Goal: Navigation & Orientation: Find specific page/section

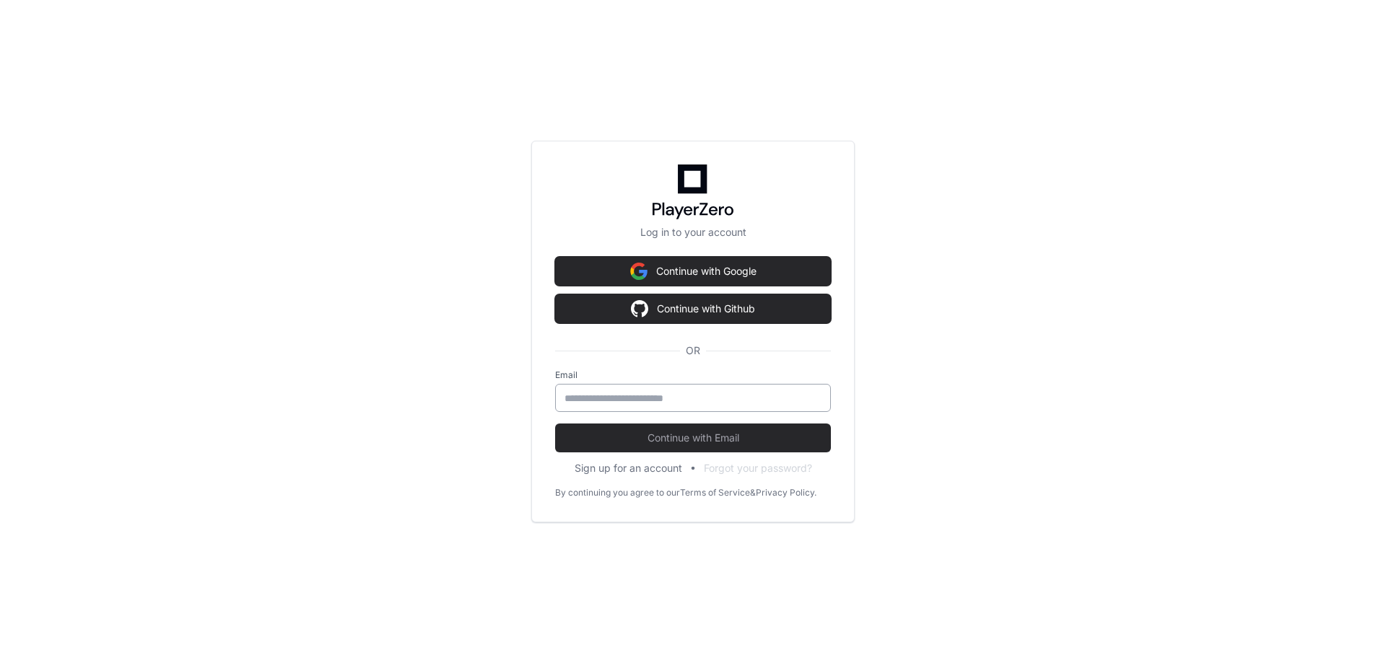
click at [627, 402] on input "email" at bounding box center [693, 398] width 257 height 14
type input "**********"
click at [555, 424] on button "Continue with Email" at bounding box center [693, 438] width 276 height 29
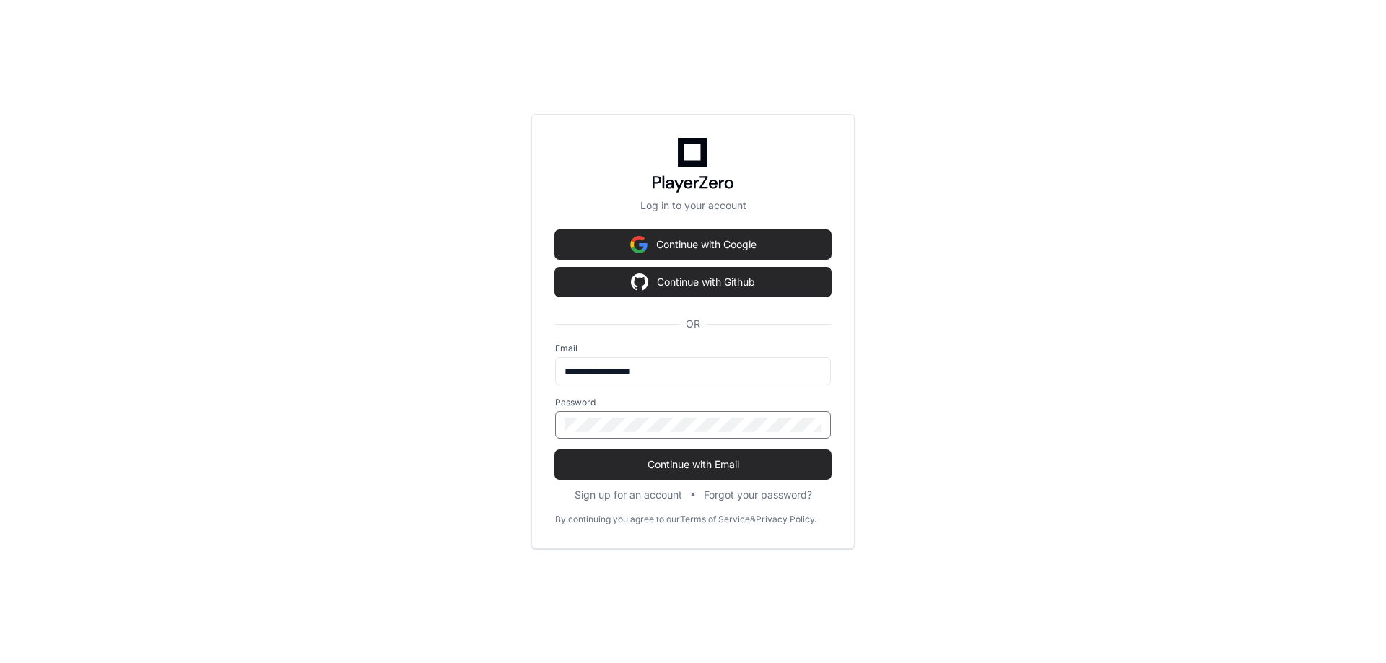
click at [555, 450] on button "Continue with Email" at bounding box center [693, 464] width 276 height 29
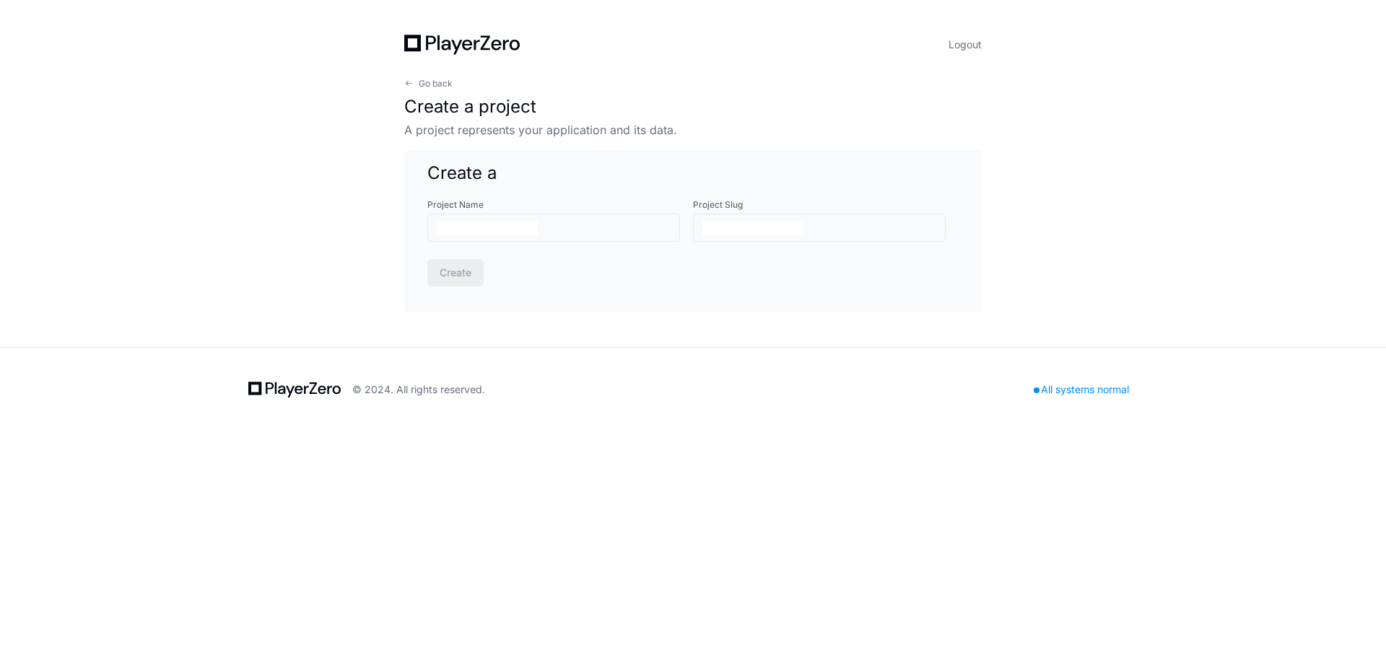
click at [455, 45] on icon at bounding box center [456, 47] width 11 height 14
click at [414, 42] on icon at bounding box center [462, 45] width 116 height 20
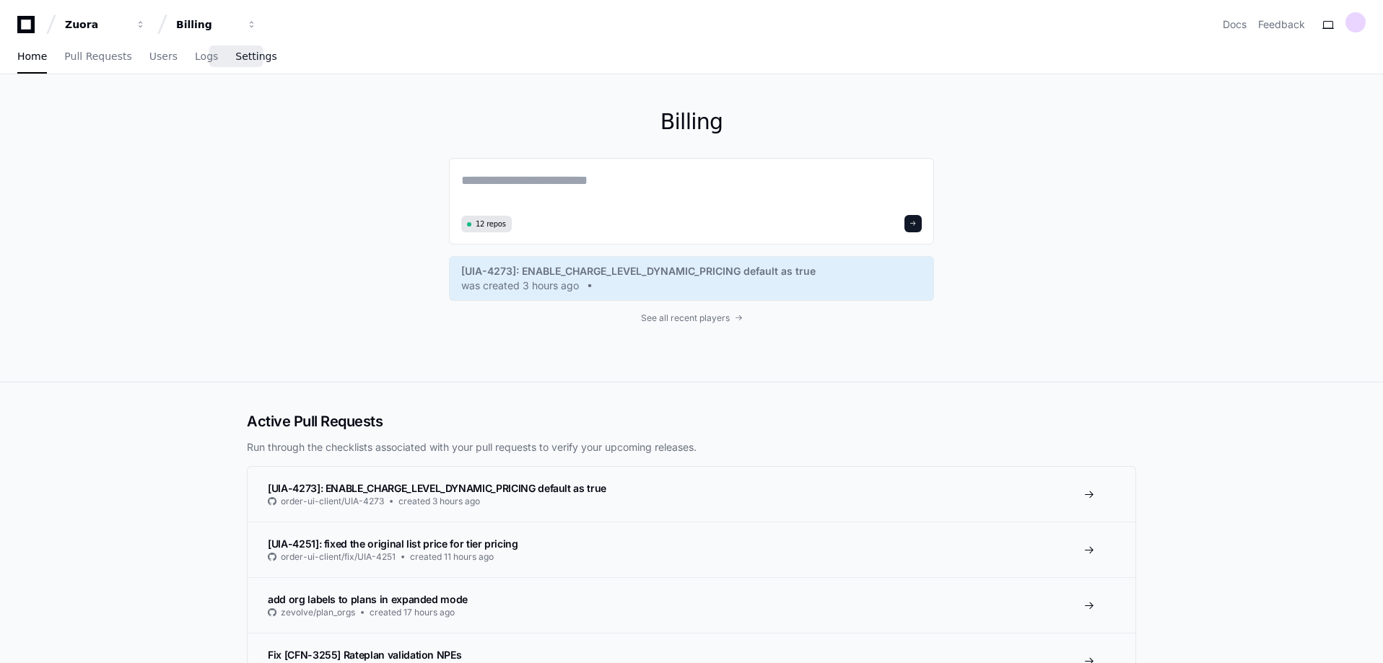
click at [235, 58] on span "Settings" at bounding box center [255, 56] width 41 height 9
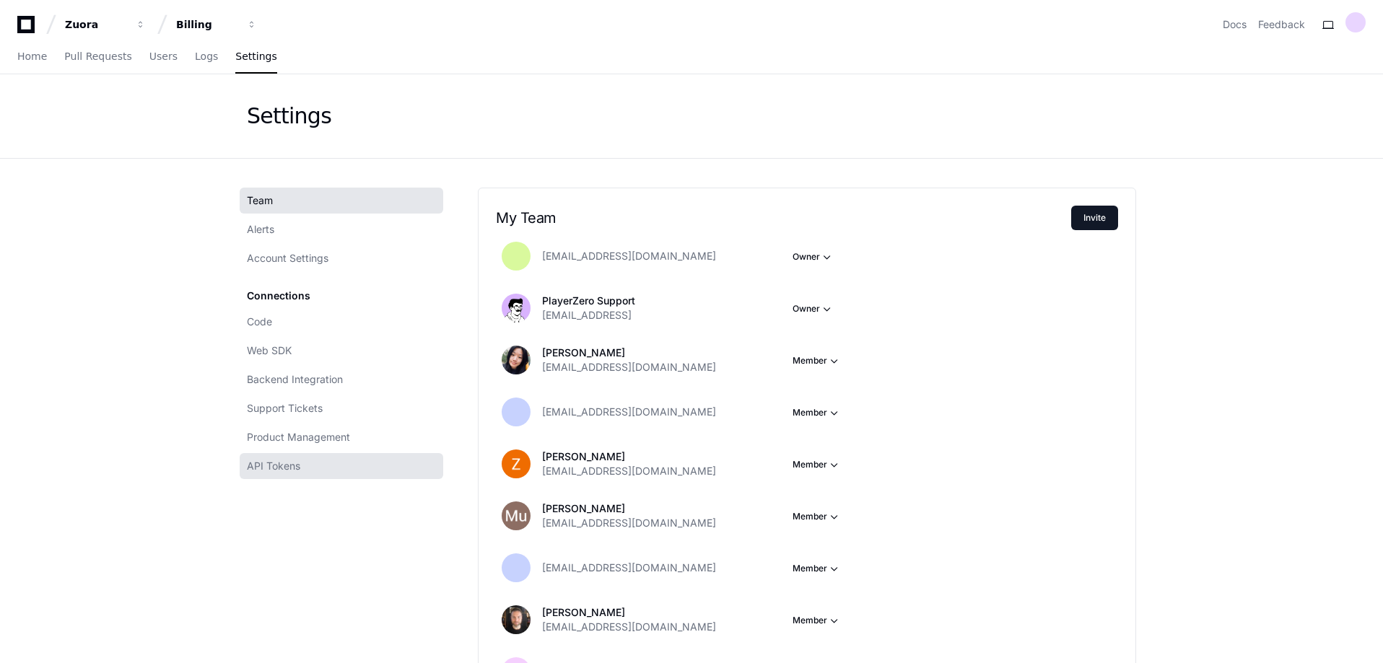
click at [292, 469] on span "API Tokens" at bounding box center [273, 466] width 53 height 14
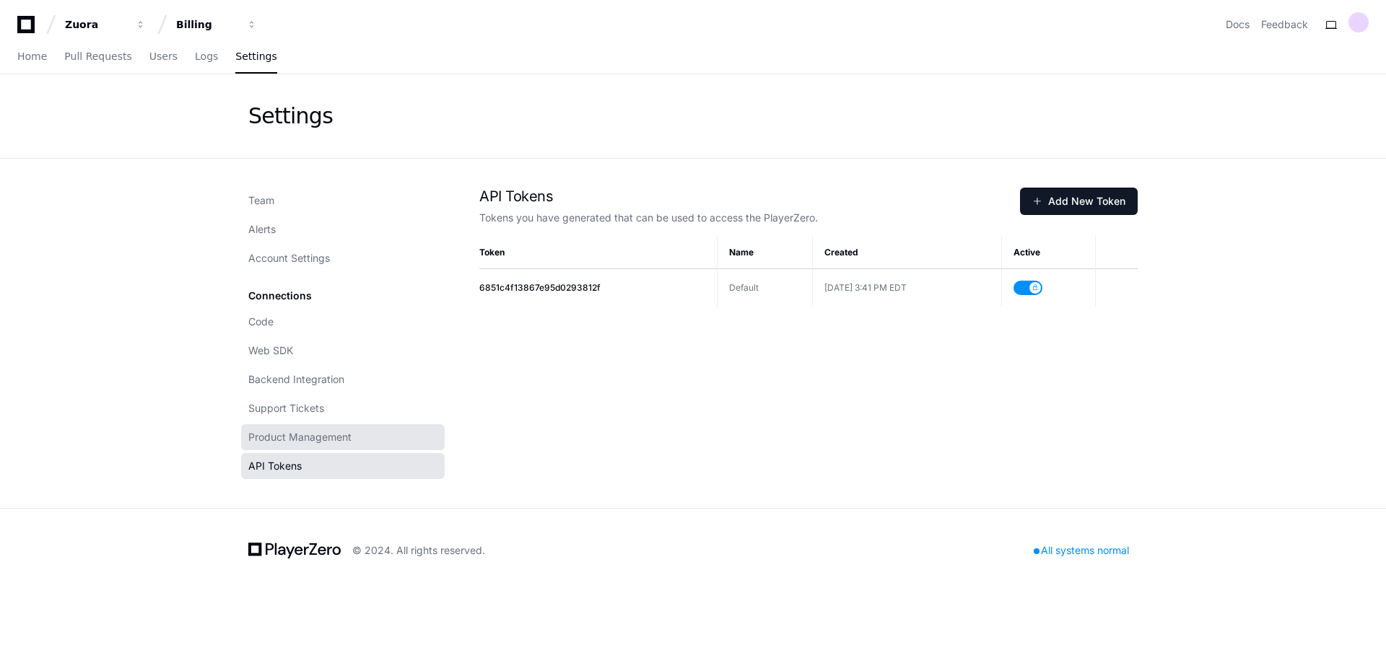
click at [303, 440] on span "Product Management" at bounding box center [299, 437] width 103 height 14
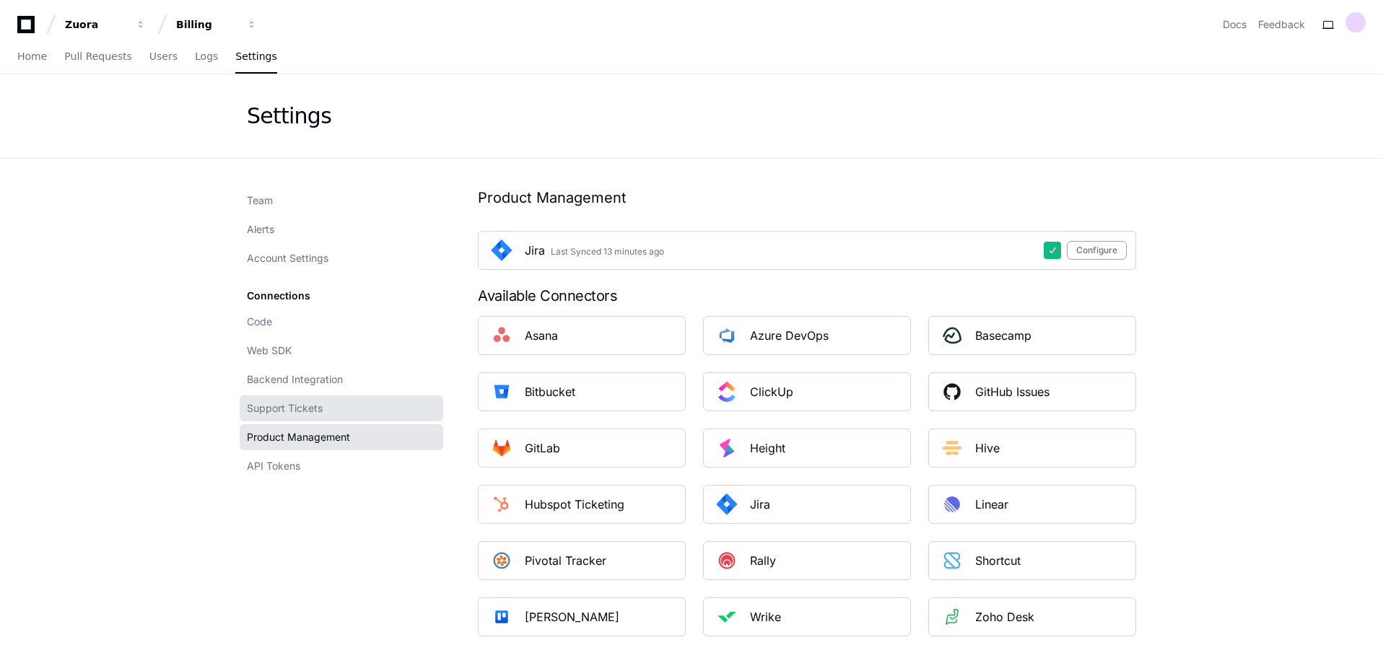
click at [295, 417] on link "Support Tickets" at bounding box center [342, 409] width 204 height 26
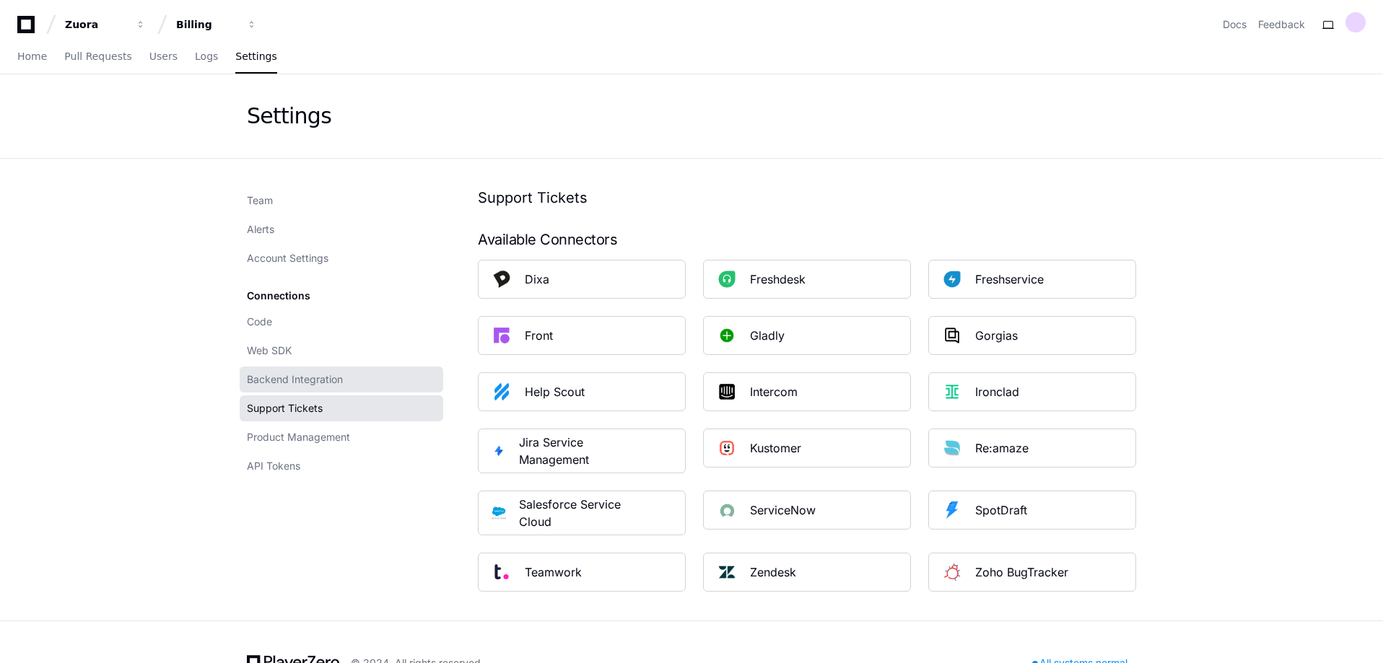
click at [314, 377] on span "Backend Integration" at bounding box center [295, 379] width 96 height 14
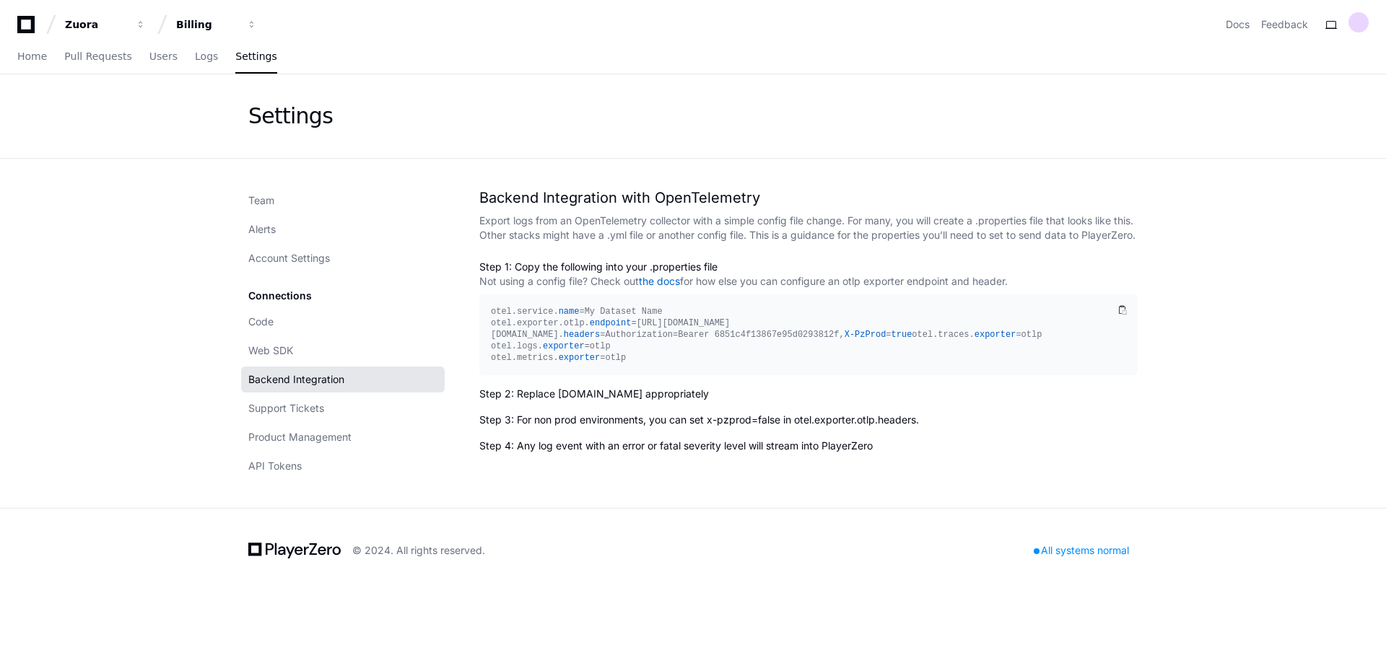
click at [26, 25] on icon at bounding box center [26, 24] width 29 height 17
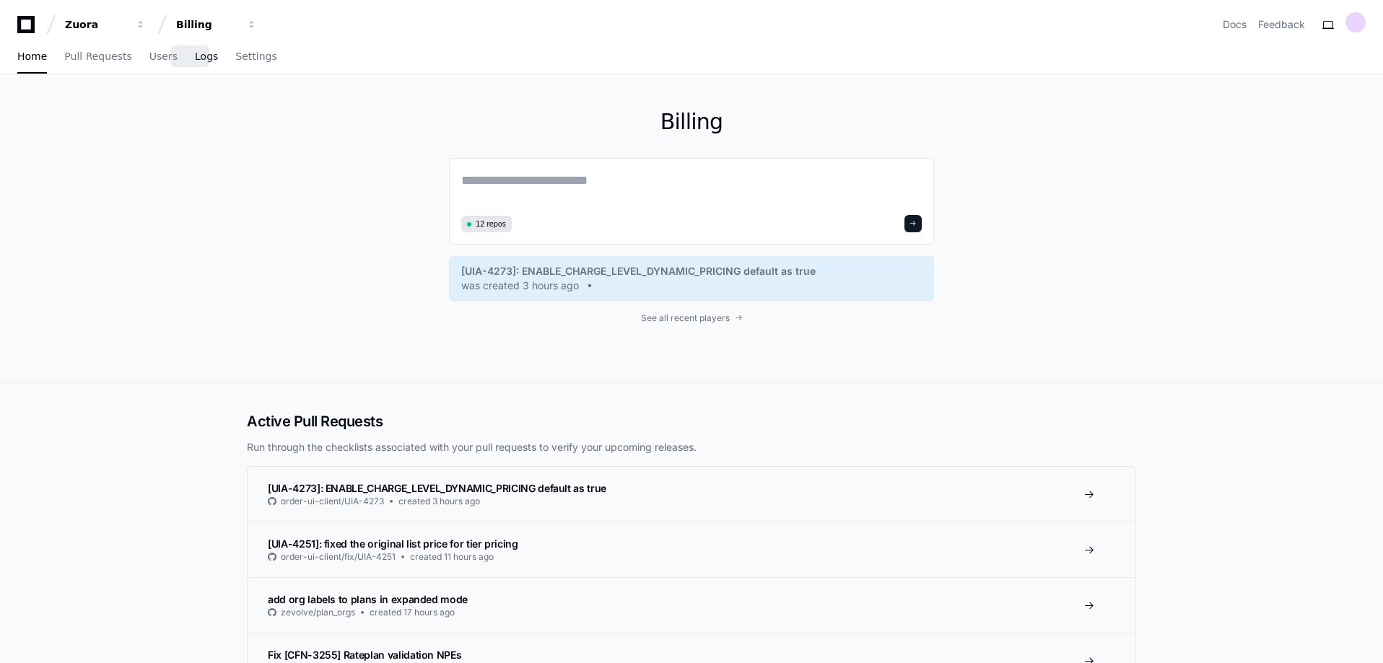
click at [195, 63] on link "Logs" at bounding box center [206, 56] width 23 height 33
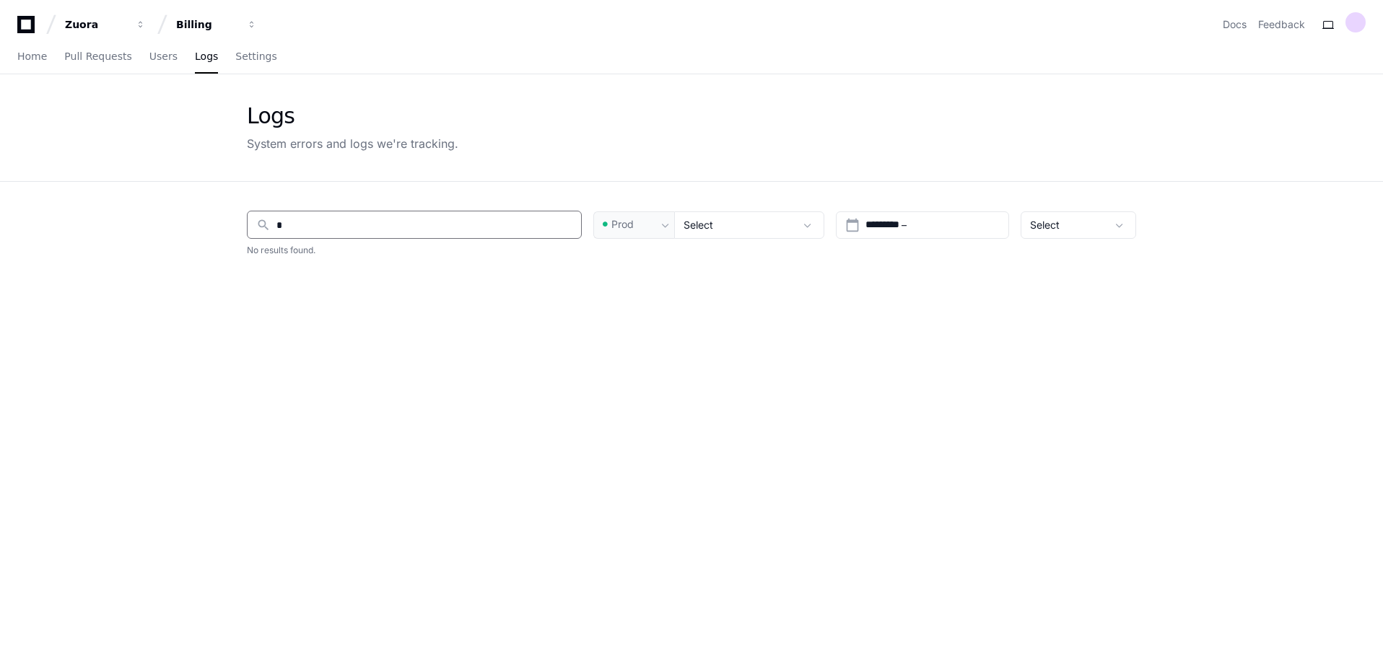
click at [347, 231] on input "*" at bounding box center [424, 225] width 296 height 14
click at [94, 57] on span "Pull Requests" at bounding box center [97, 56] width 67 height 9
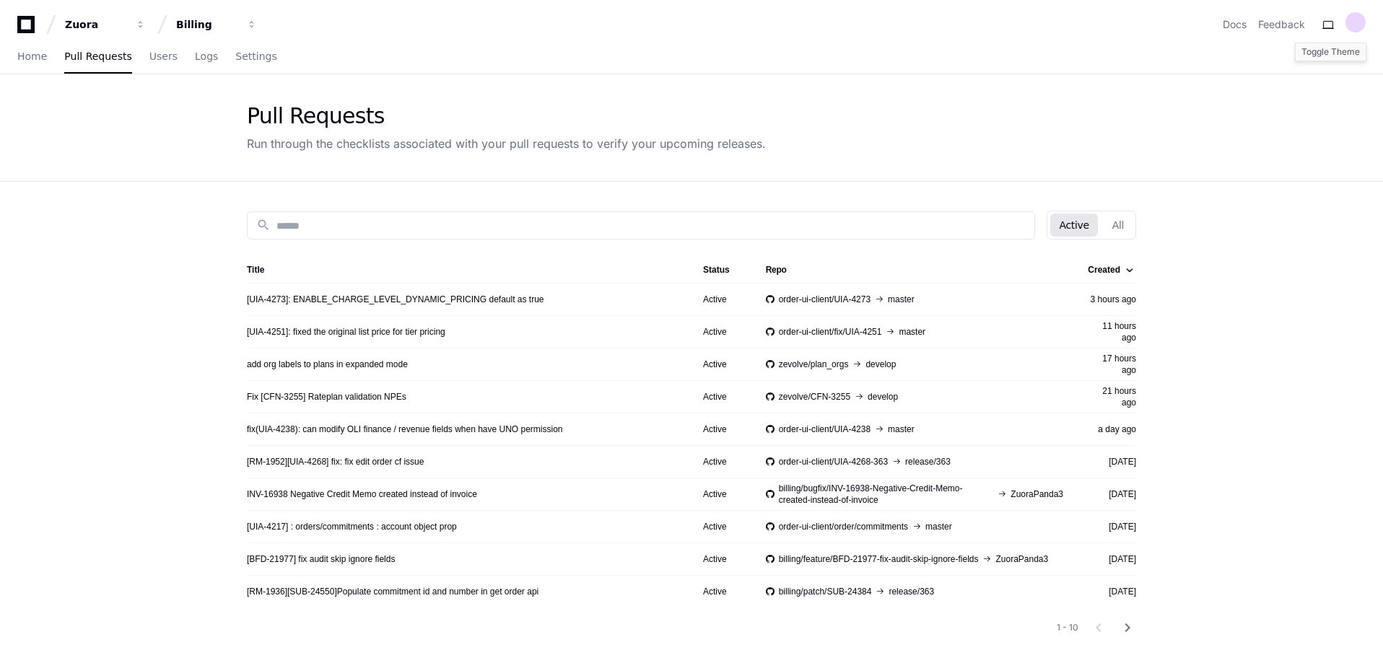
drag, startPoint x: 1355, startPoint y: 27, endPoint x: 713, endPoint y: 55, distance: 642.4
click at [918, 56] on app-nav "Zuora Billing Docs Feedback Home Pull Requests Users Logs Settings" at bounding box center [691, 37] width 1383 height 74
click at [19, 41] on link "Home" at bounding box center [32, 56] width 30 height 33
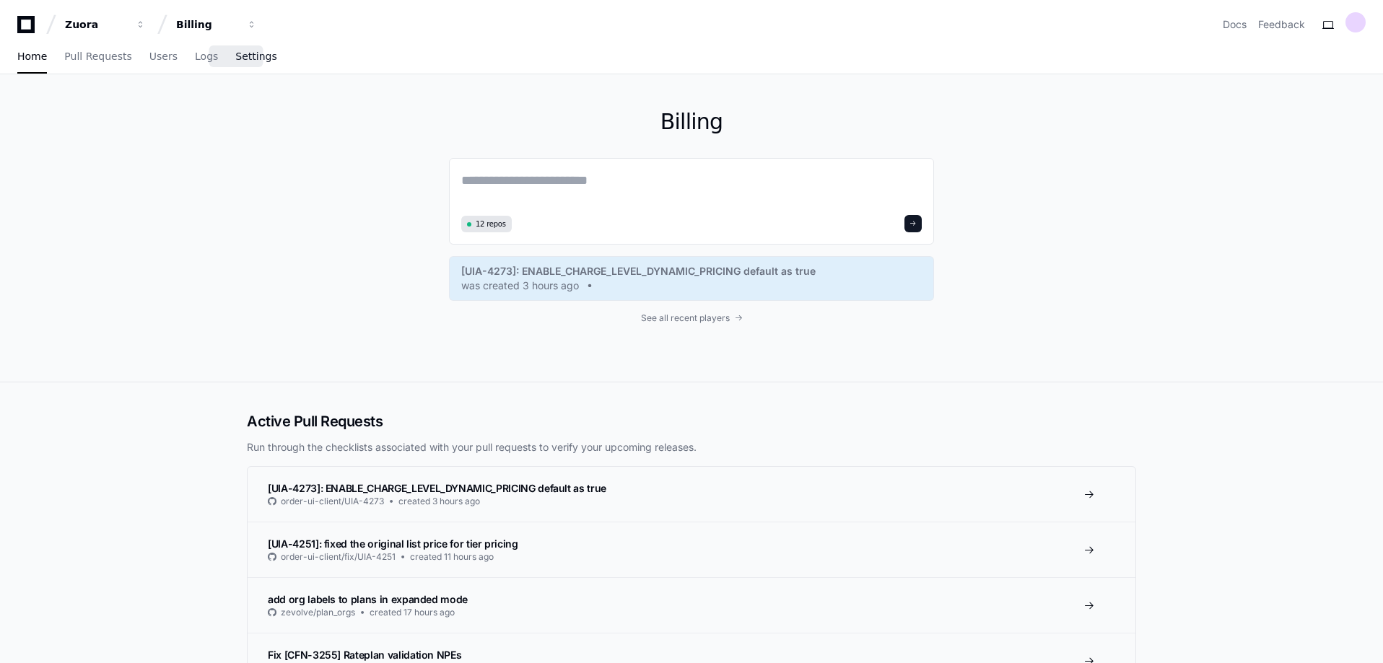
click at [238, 54] on span "Settings" at bounding box center [255, 56] width 41 height 9
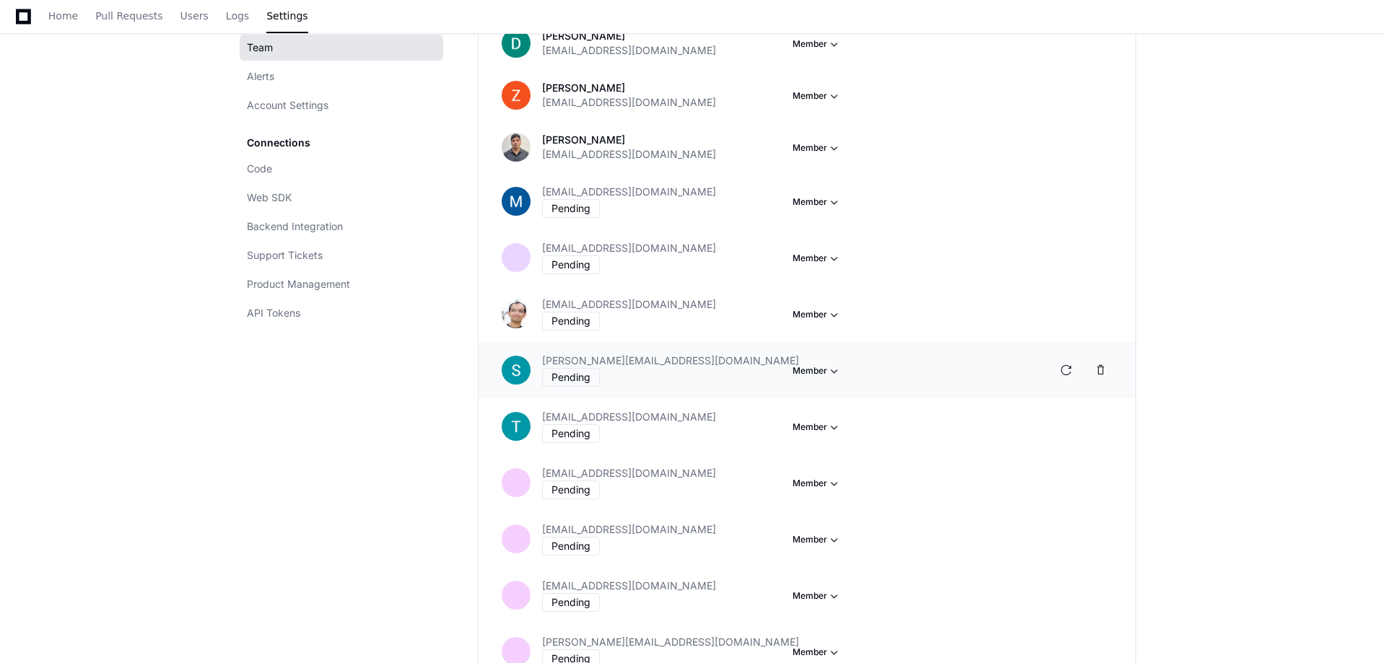
scroll to position [1558, 0]
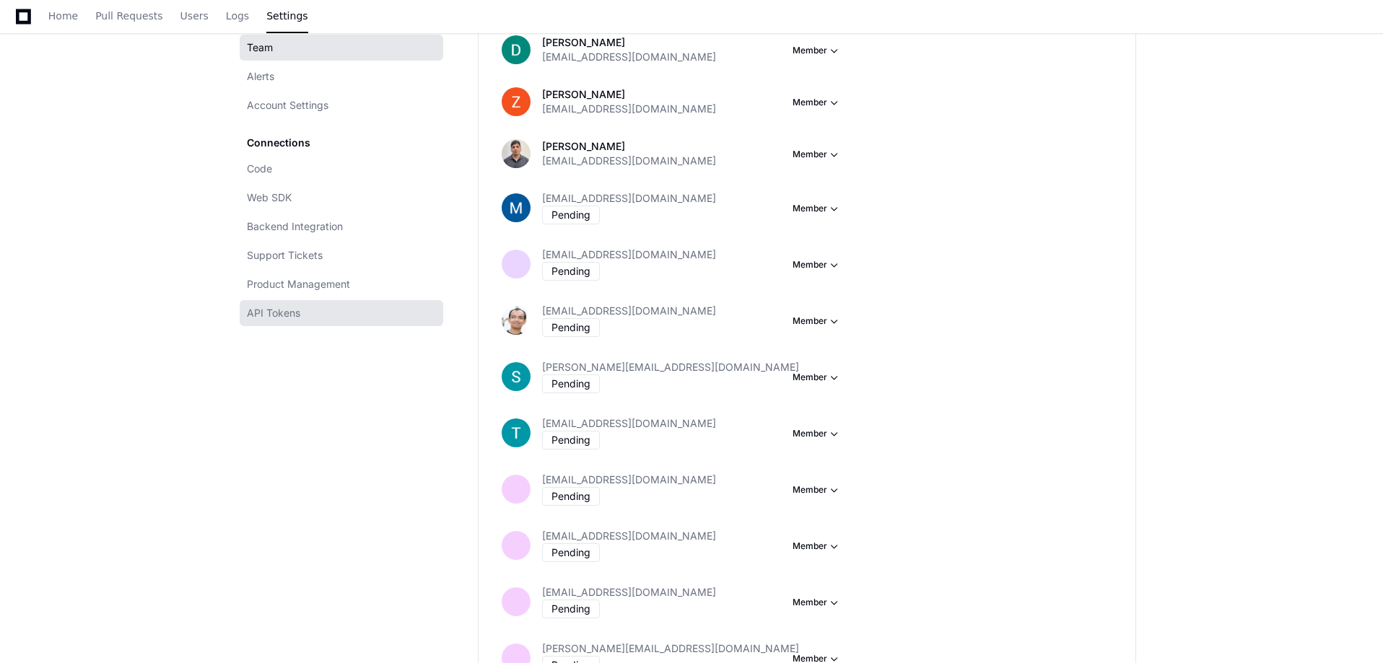
click at [314, 315] on link "API Tokens" at bounding box center [342, 313] width 204 height 26
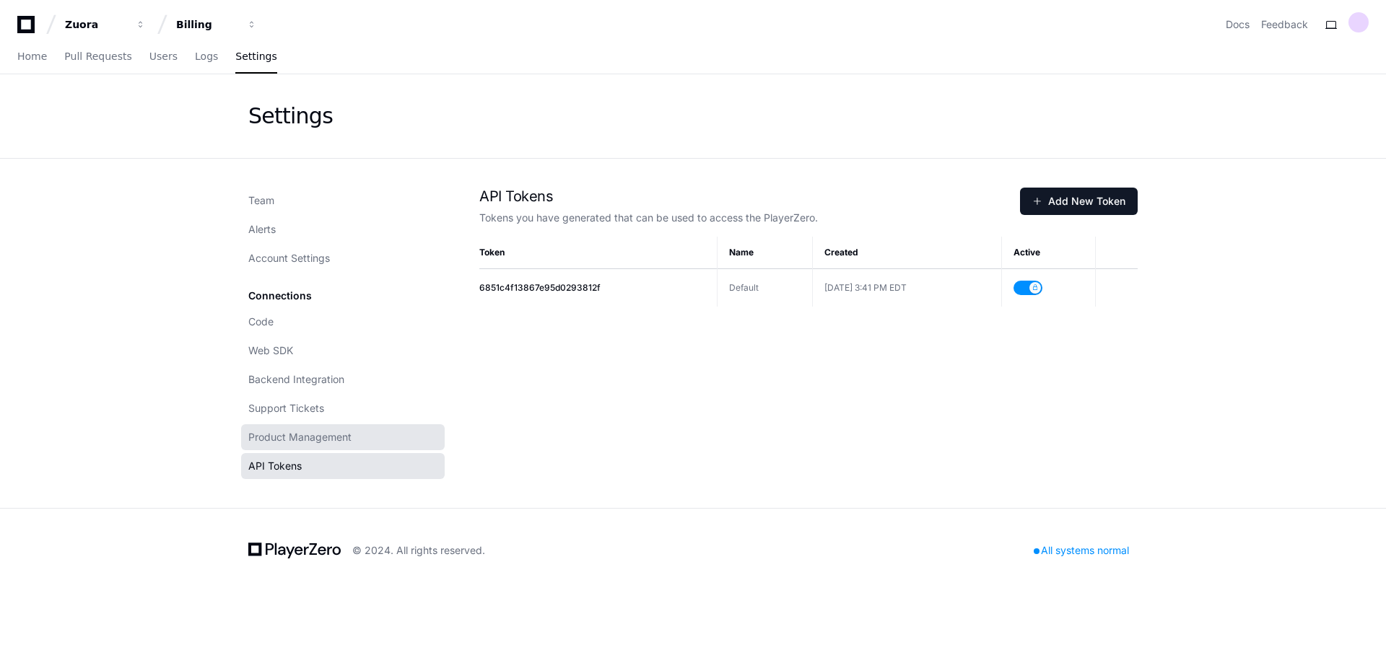
click at [343, 437] on span "Product Management" at bounding box center [299, 437] width 103 height 14
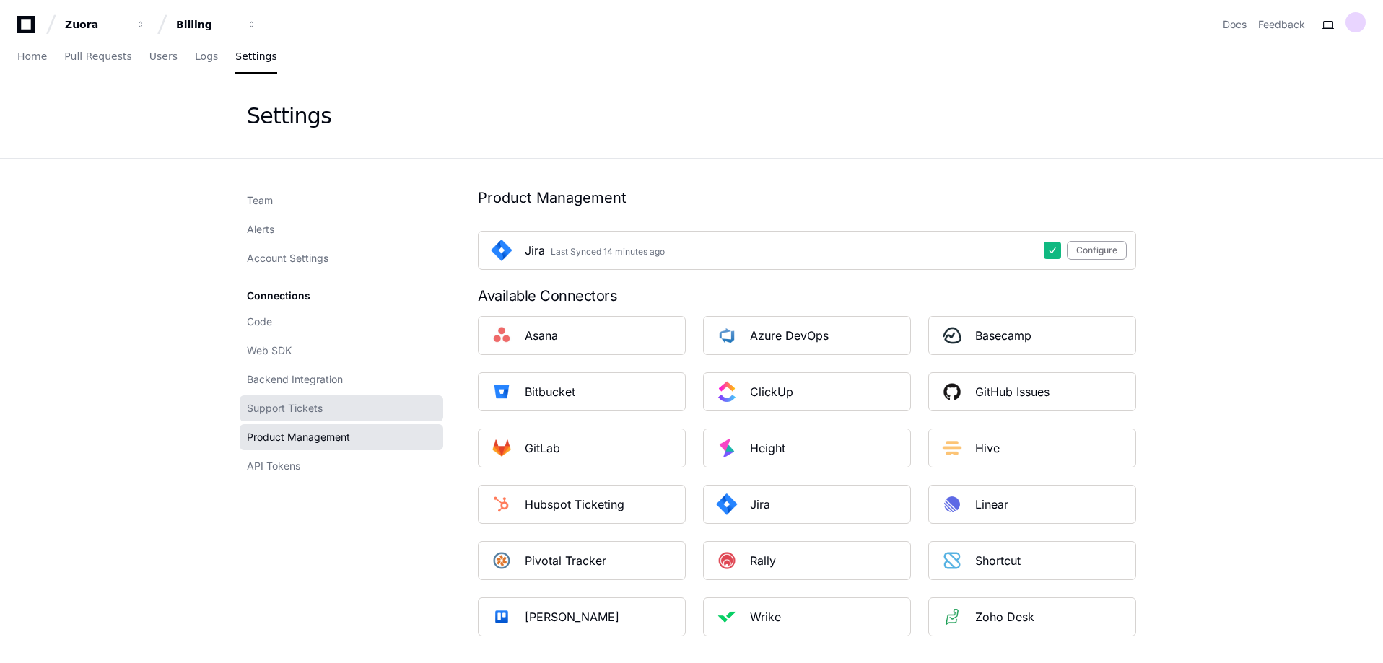
click at [341, 419] on link "Support Tickets" at bounding box center [342, 409] width 204 height 26
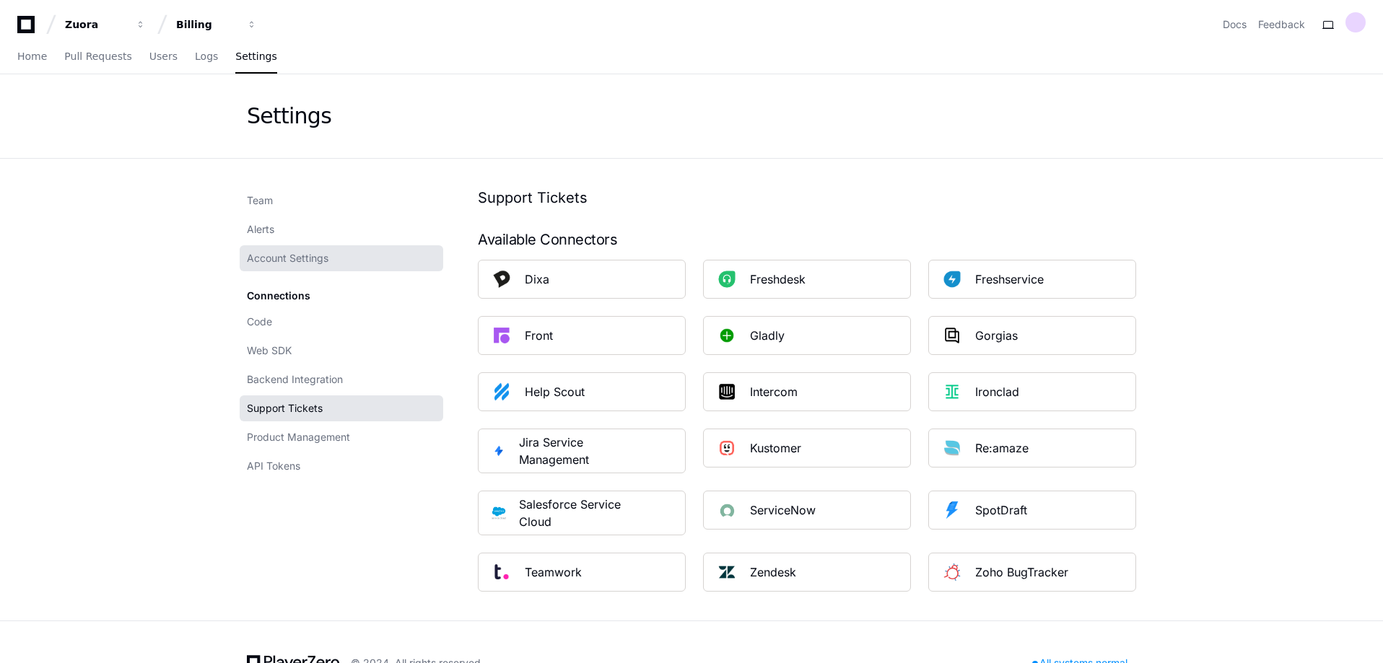
click at [311, 262] on span "Account Settings" at bounding box center [288, 258] width 82 height 14
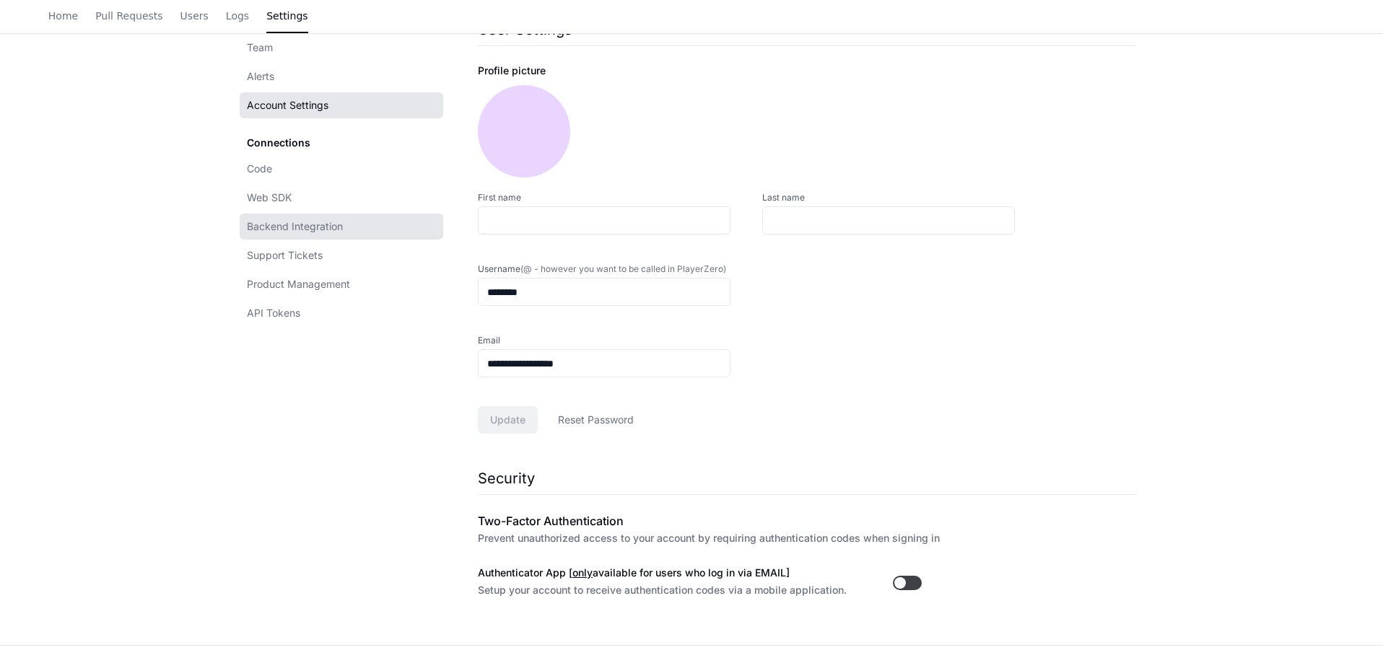
scroll to position [144, 0]
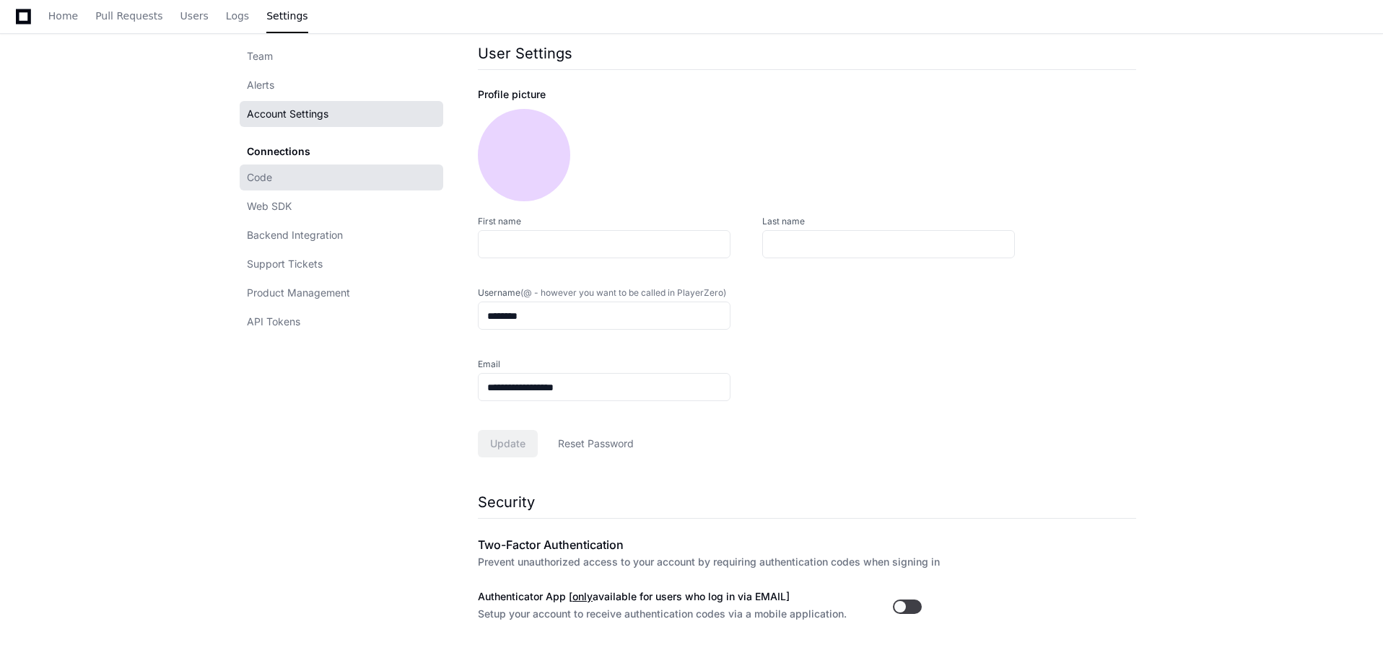
click at [287, 181] on link "Code" at bounding box center [342, 178] width 204 height 26
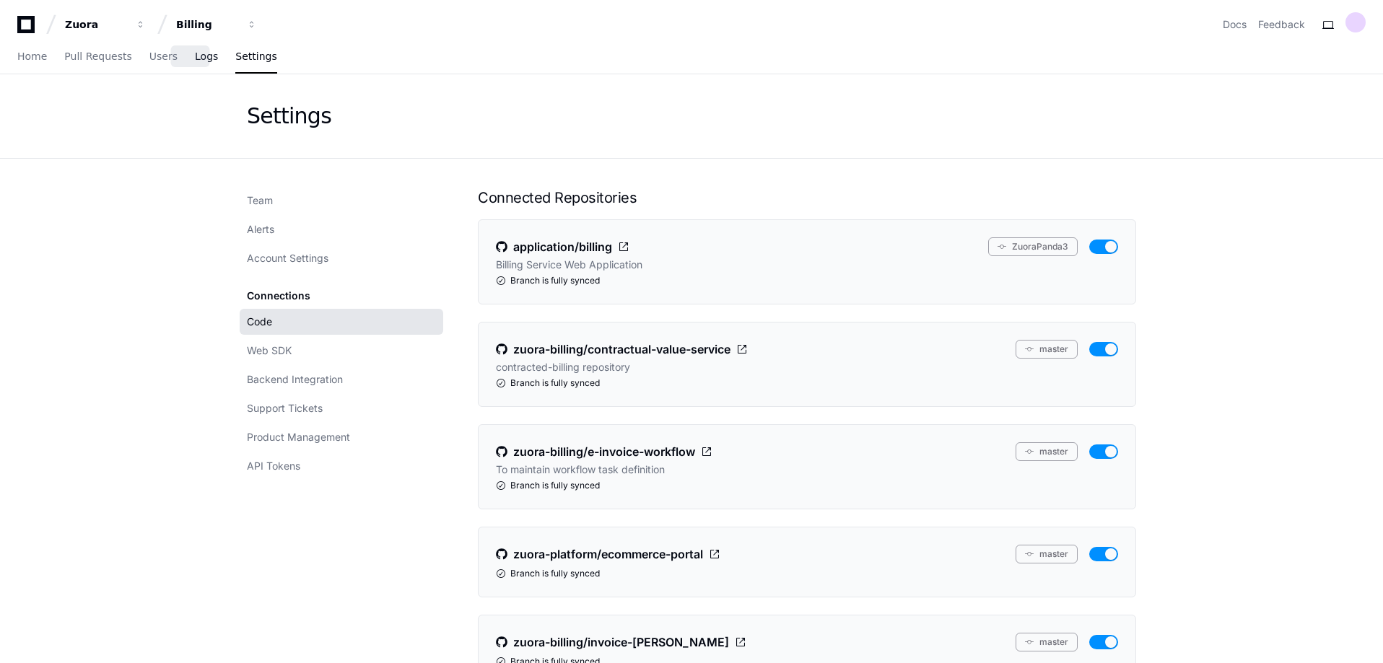
click at [195, 65] on link "Logs" at bounding box center [206, 56] width 23 height 33
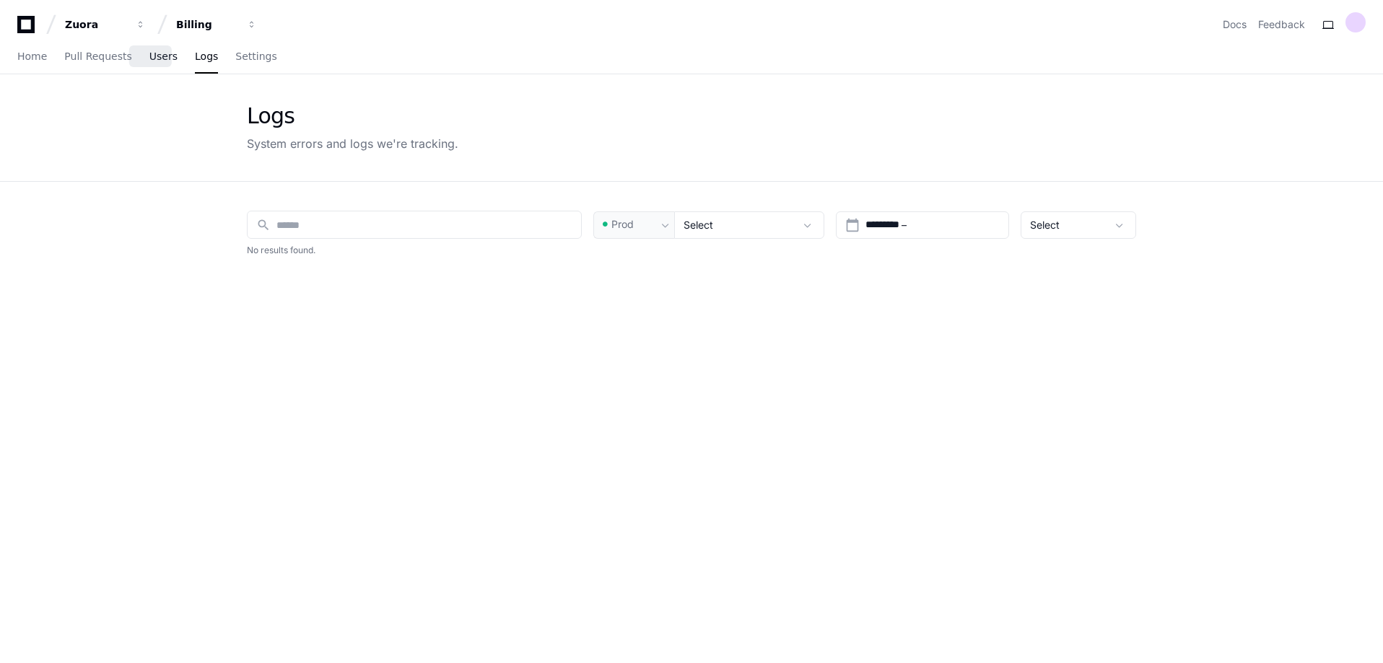
click at [149, 61] on span "Users" at bounding box center [163, 56] width 28 height 9
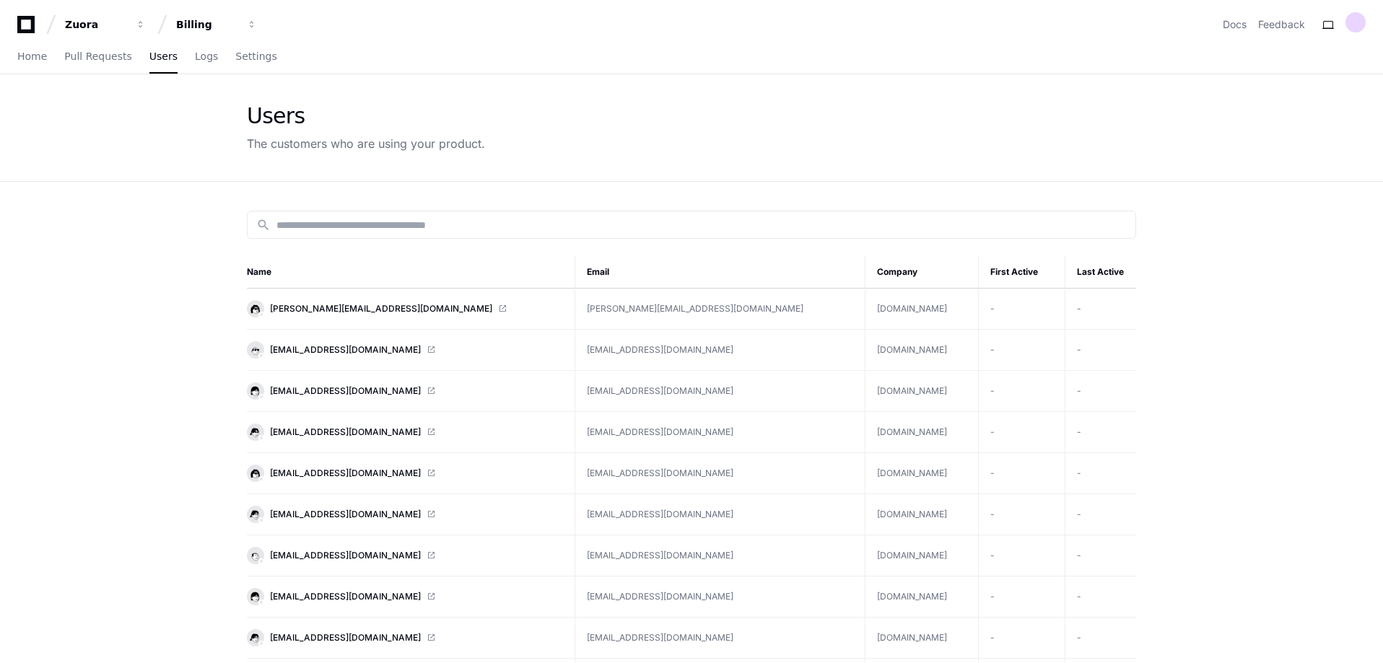
click at [30, 30] on icon at bounding box center [25, 24] width 17 height 17
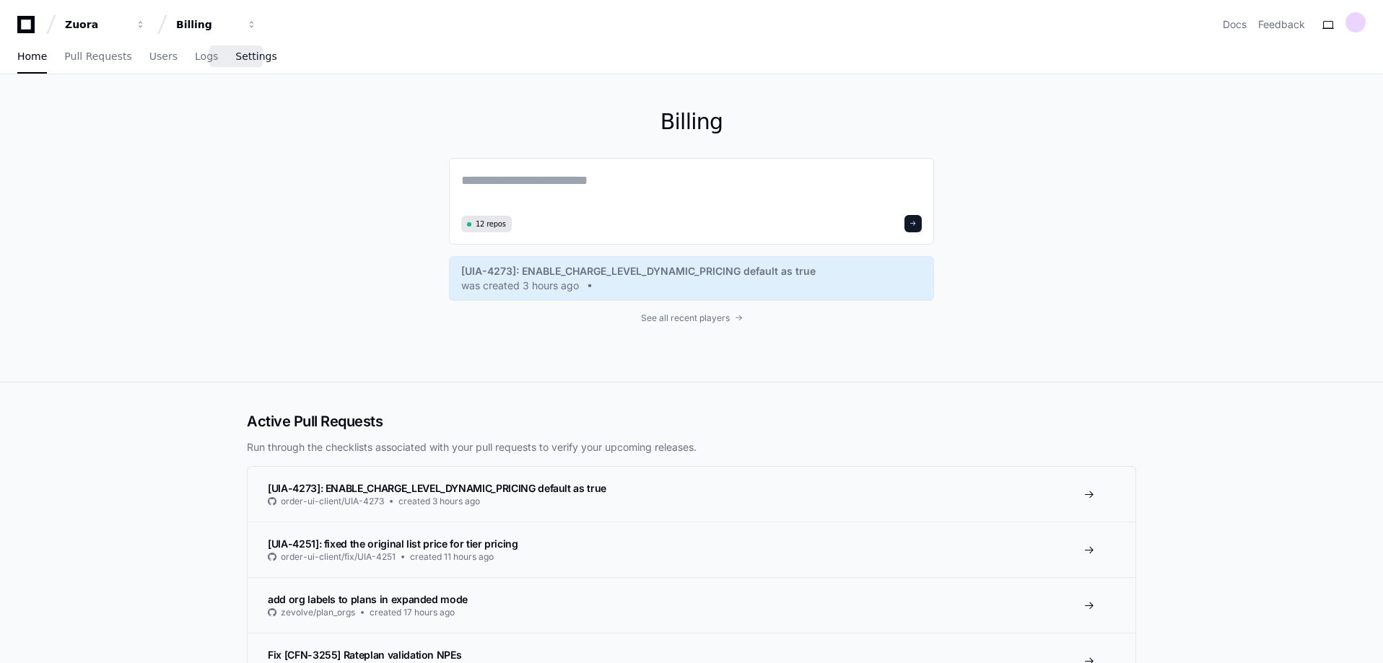
click at [239, 67] on link "Settings" at bounding box center [255, 56] width 41 height 33
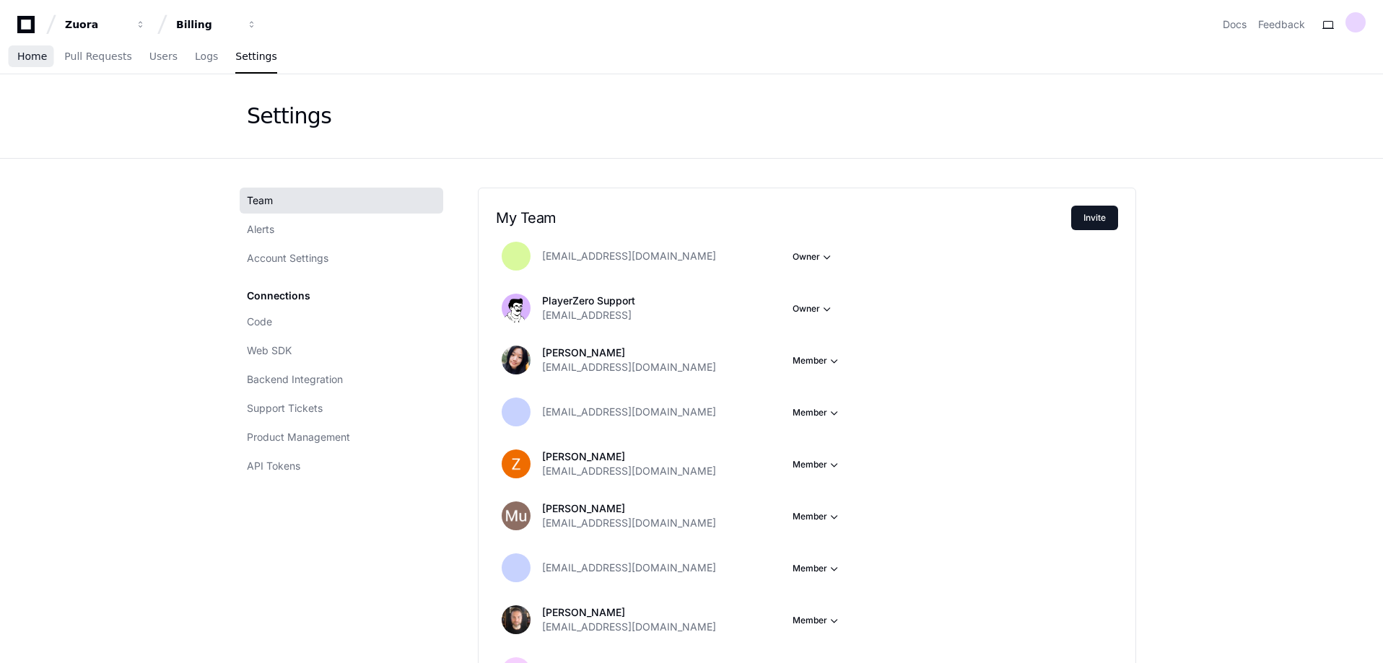
click at [30, 60] on span "Home" at bounding box center [32, 56] width 30 height 9
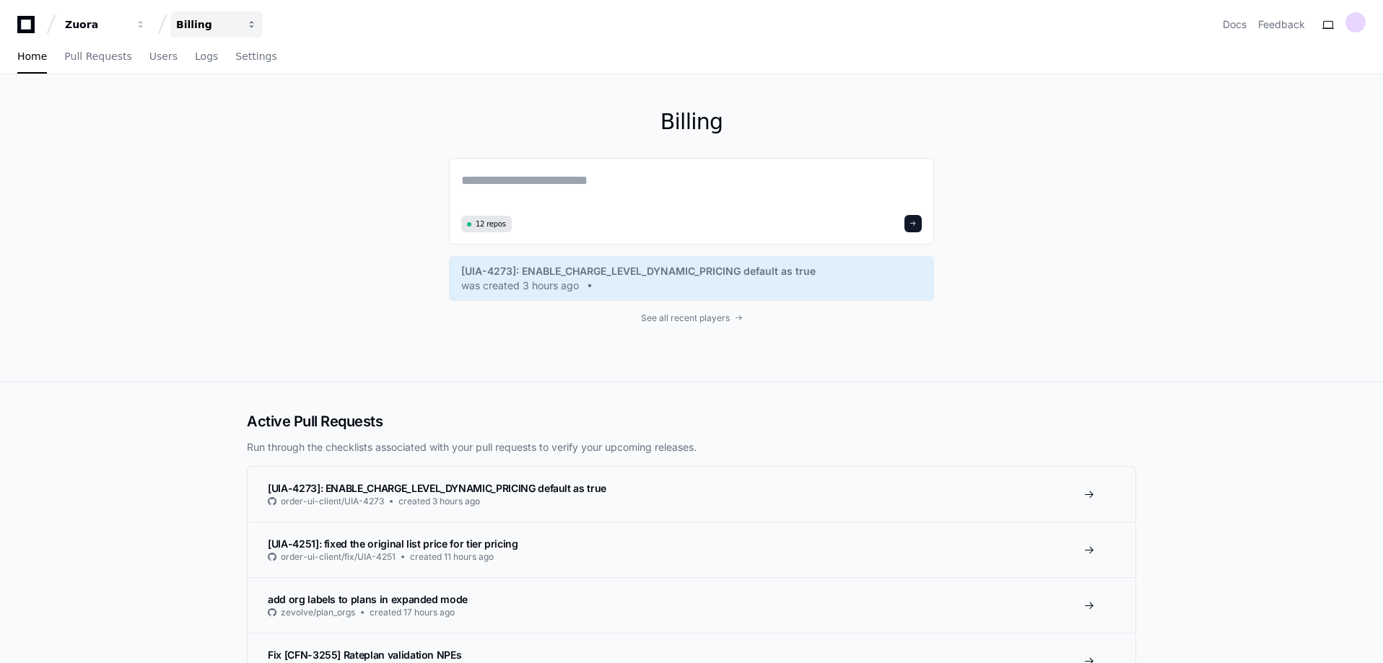
click at [253, 30] on button "Billing" at bounding box center [216, 25] width 92 height 26
click at [203, 136] on span "DACO" at bounding box center [215, 134] width 32 height 17
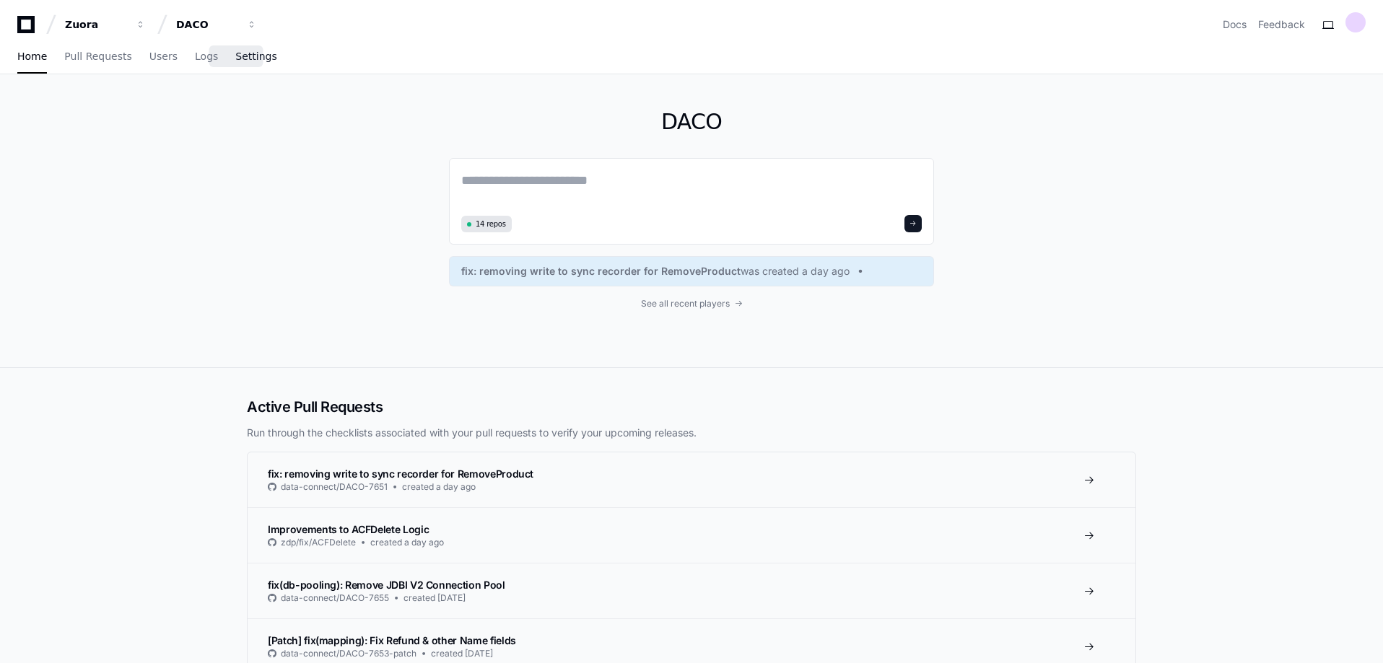
click at [236, 58] on span "Settings" at bounding box center [255, 56] width 41 height 9
